Goal: Complete application form: Complete application form

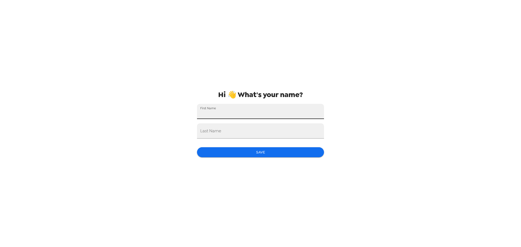
click at [237, 112] on input "First Name" at bounding box center [260, 111] width 127 height 15
type input "Missy"
type input "Cintron"
click at [273, 154] on button "Save" at bounding box center [260, 152] width 127 height 10
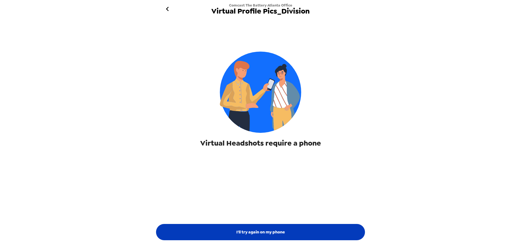
click at [272, 230] on button "I'll try again on my phone" at bounding box center [260, 232] width 209 height 16
